Goal: Task Accomplishment & Management: Use online tool/utility

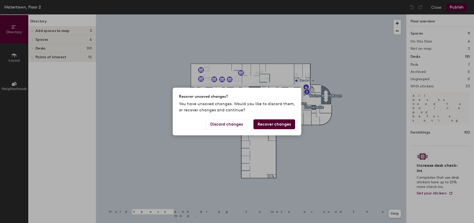
click at [276, 123] on button "Recover changes" at bounding box center [275, 124] width 42 height 10
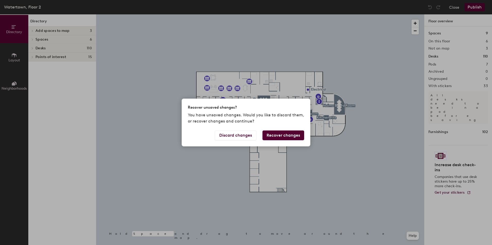
click at [277, 136] on button "Recover changes" at bounding box center [283, 136] width 42 height 10
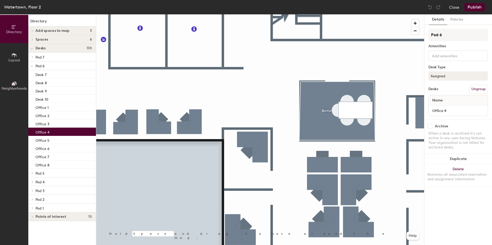
click at [11, 54] on button "Layout" at bounding box center [14, 57] width 28 height 28
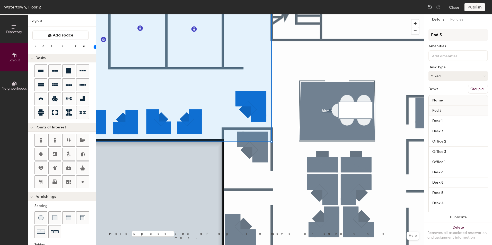
click at [475, 87] on button "Group all" at bounding box center [478, 89] width 20 height 9
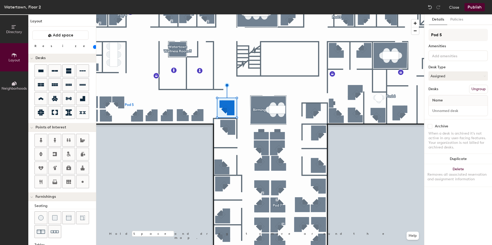
click at [479, 86] on button "Ungroup" at bounding box center [478, 89] width 19 height 9
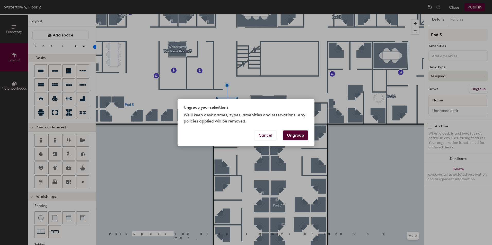
click at [290, 135] on button "Ungroup" at bounding box center [295, 136] width 25 height 10
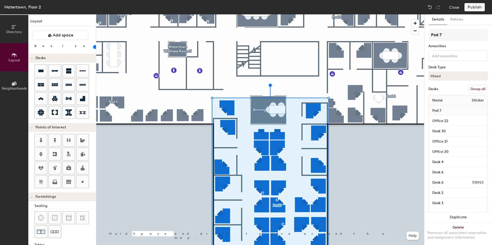
click at [470, 87] on button "Group all" at bounding box center [478, 89] width 20 height 9
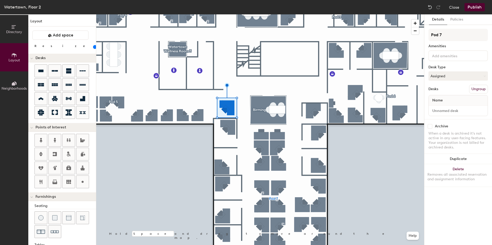
click at [445, 99] on span "Name" at bounding box center [438, 100] width 16 height 9
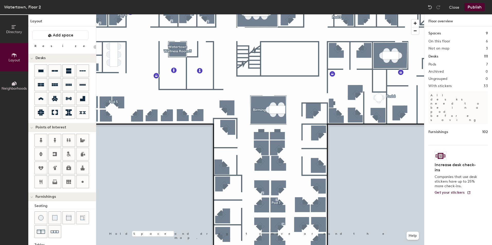
type input "100"
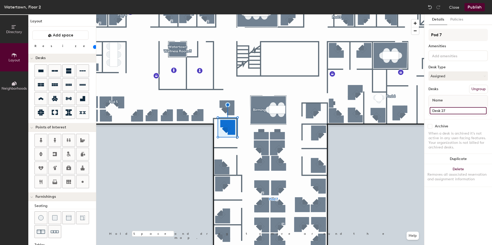
click at [455, 109] on input "Desk 27" at bounding box center [458, 110] width 57 height 7
type input "Office 15"
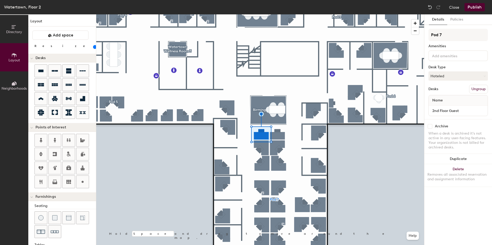
click at [297, 14] on div at bounding box center [260, 14] width 328 height 0
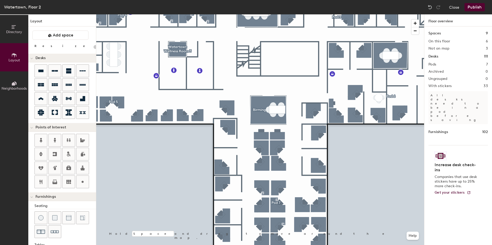
click at [478, 5] on button "Publish" at bounding box center [474, 7] width 20 height 8
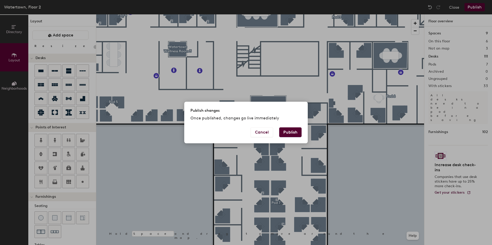
click at [293, 129] on button "Publish" at bounding box center [290, 133] width 22 height 10
type input "20"
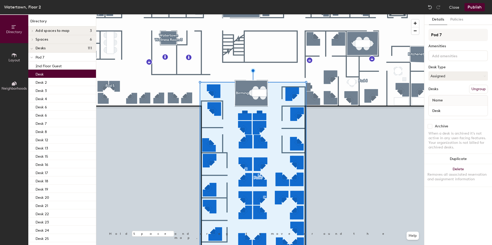
click at [45, 73] on div "Desk" at bounding box center [62, 74] width 68 height 8
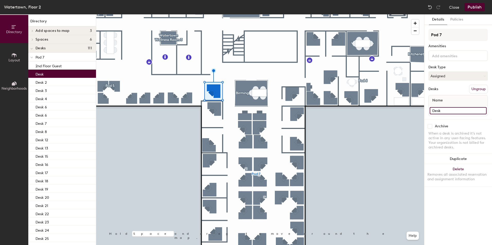
click at [454, 109] on input "Desk" at bounding box center [458, 110] width 57 height 7
type input "Desk 1"
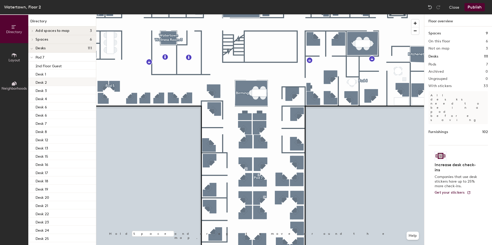
click at [49, 80] on div "Desk 2" at bounding box center [62, 82] width 68 height 8
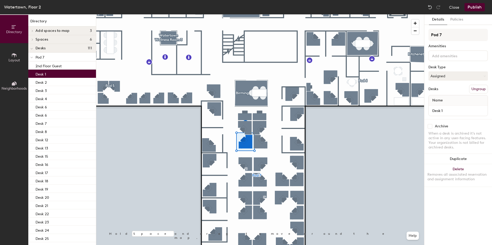
click at [56, 72] on div "Desk 1" at bounding box center [62, 74] width 68 height 8
click at [59, 81] on div "Desk 2" at bounding box center [62, 82] width 68 height 8
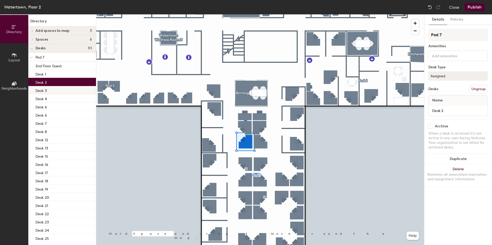
click at [60, 87] on div "Desk 3" at bounding box center [62, 90] width 68 height 8
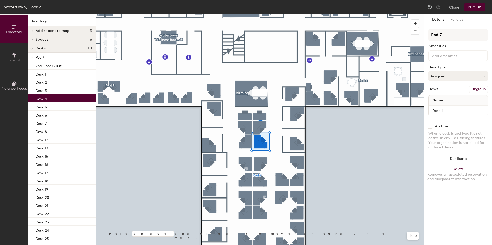
click at [57, 96] on div "Desk 4" at bounding box center [62, 98] width 68 height 8
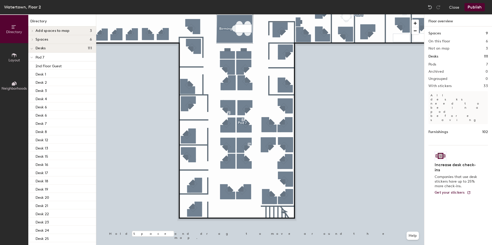
click at [472, 7] on button "Publish" at bounding box center [474, 7] width 20 height 8
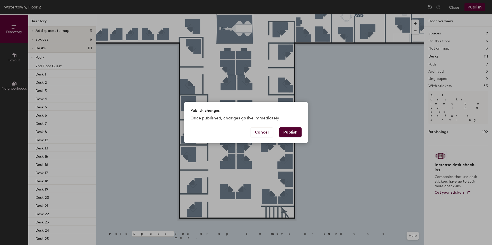
click at [288, 132] on button "Publish" at bounding box center [290, 133] width 22 height 10
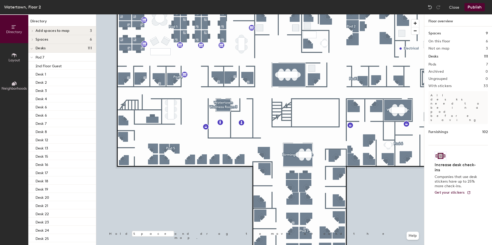
click at [480, 6] on button "Publish" at bounding box center [474, 7] width 20 height 8
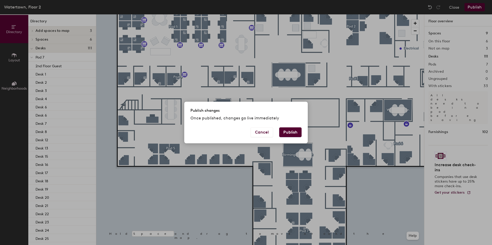
click at [290, 134] on button "Publish" at bounding box center [290, 133] width 22 height 10
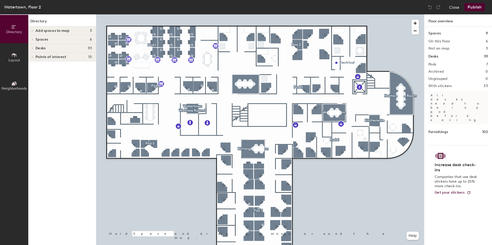
click at [193, 14] on div at bounding box center [260, 14] width 328 height 0
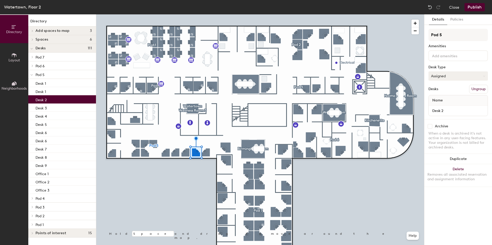
click at [468, 74] on button "Assigned" at bounding box center [457, 76] width 59 height 9
click at [443, 104] on div "Hoteled" at bounding box center [454, 108] width 51 height 8
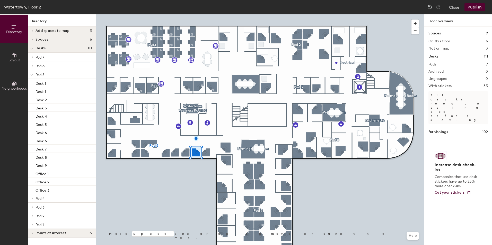
click at [474, 6] on button "Publish" at bounding box center [474, 7] width 20 height 8
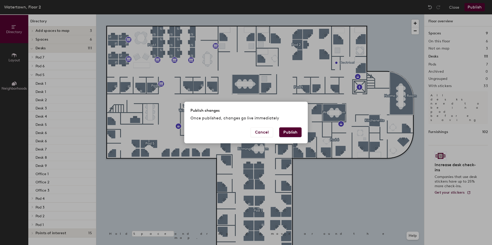
click at [286, 131] on button "Publish" at bounding box center [290, 133] width 22 height 10
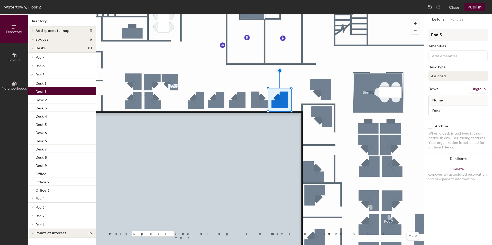
click at [452, 76] on button "Assigned" at bounding box center [457, 76] width 59 height 9
click at [447, 104] on div "Hoteled" at bounding box center [454, 108] width 51 height 8
click at [478, 5] on button "Publish" at bounding box center [474, 7] width 20 height 8
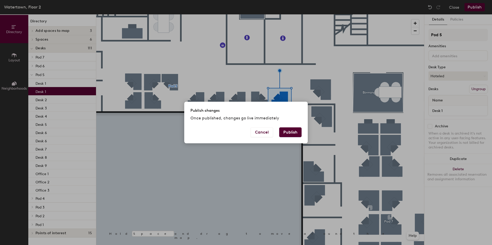
click at [286, 130] on button "Publish" at bounding box center [290, 133] width 22 height 10
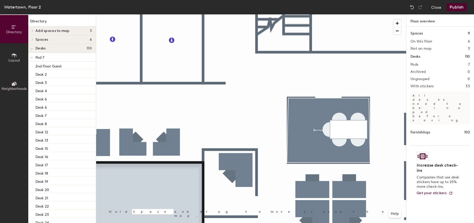
click at [12, 54] on icon at bounding box center [14, 55] width 5 height 4
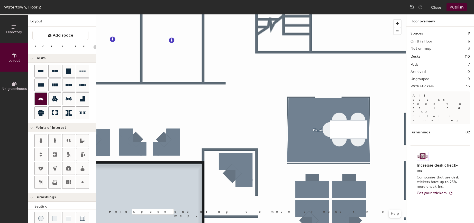
click at [38, 97] on icon at bounding box center [41, 99] width 6 height 6
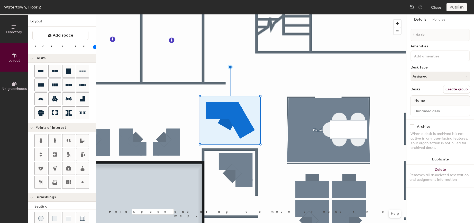
click at [449, 7] on div "Publish" at bounding box center [458, 7] width 23 height 8
click at [454, 8] on div "Publish" at bounding box center [458, 7] width 23 height 8
click at [253, 14] on div at bounding box center [251, 14] width 310 height 0
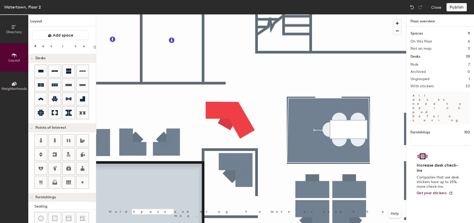
click at [453, 8] on div "Publish" at bounding box center [458, 7] width 23 height 8
click at [234, 14] on div at bounding box center [251, 14] width 310 height 0
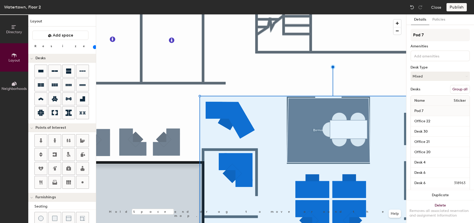
click at [459, 88] on button "Group all" at bounding box center [460, 89] width 20 height 9
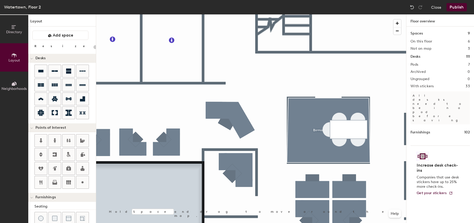
type input "100"
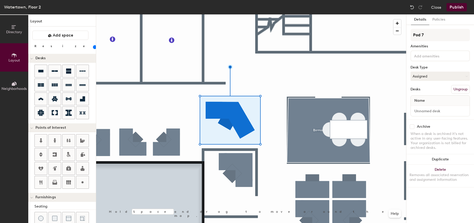
click at [437, 99] on div "Name" at bounding box center [440, 100] width 59 height 10
click at [425, 110] on input at bounding box center [440, 110] width 57 height 7
type input "Desk 1"
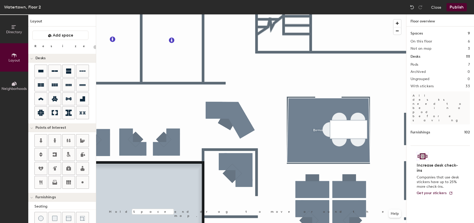
click at [456, 5] on button "Publish" at bounding box center [457, 7] width 20 height 8
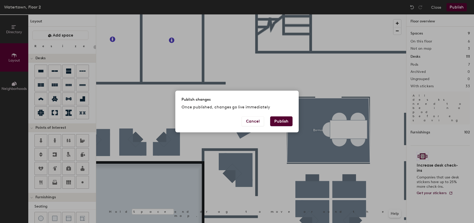
click at [287, 121] on button "Publish" at bounding box center [281, 121] width 22 height 10
type input "20"
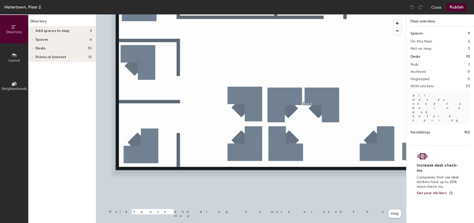
click at [13, 54] on icon at bounding box center [14, 55] width 6 height 6
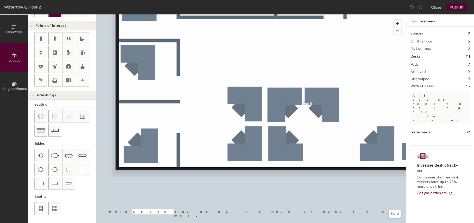
scroll to position [102, 0]
click at [51, 181] on div at bounding box center [55, 183] width 12 height 12
click at [460, 7] on button "Publish" at bounding box center [457, 7] width 20 height 8
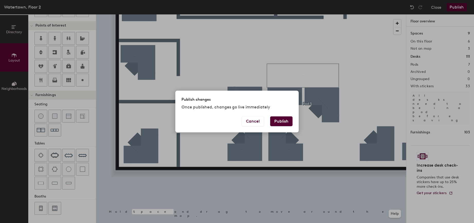
click at [286, 122] on button "Publish" at bounding box center [281, 121] width 22 height 10
type input "20"
